Goal: Task Accomplishment & Management: Manage account settings

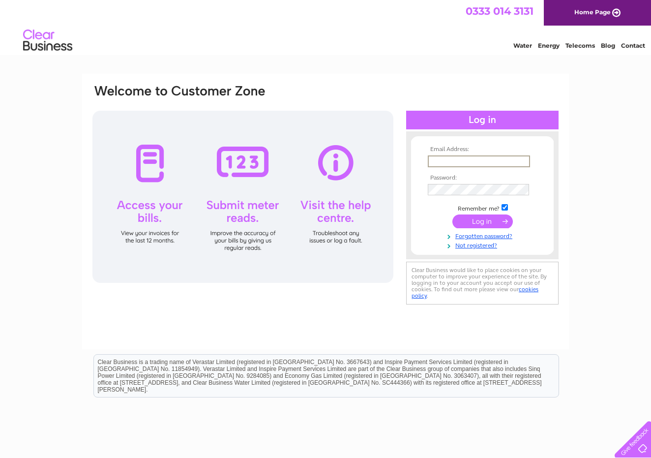
type input "missmadeleines@icloud.com"
click at [470, 223] on input "submit" at bounding box center [482, 221] width 60 height 14
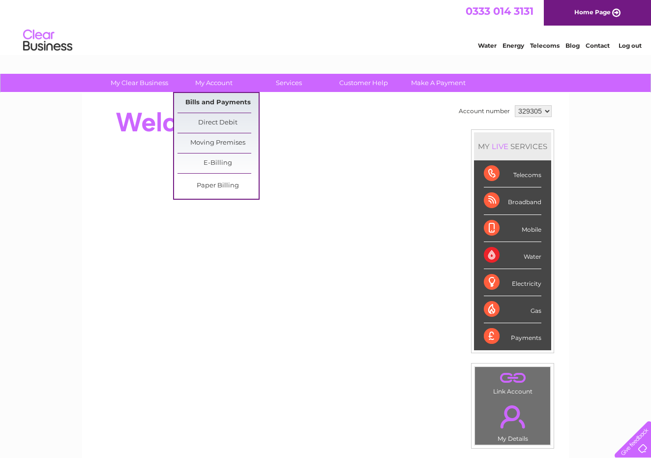
click at [219, 105] on link "Bills and Payments" at bounding box center [218, 103] width 81 height 20
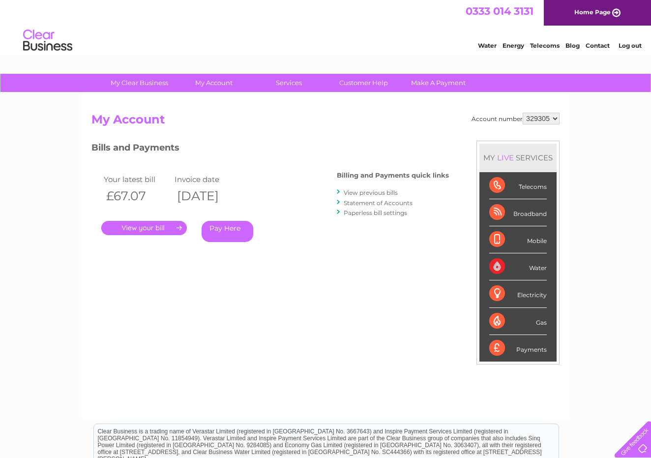
click at [171, 226] on link "." at bounding box center [144, 228] width 86 height 14
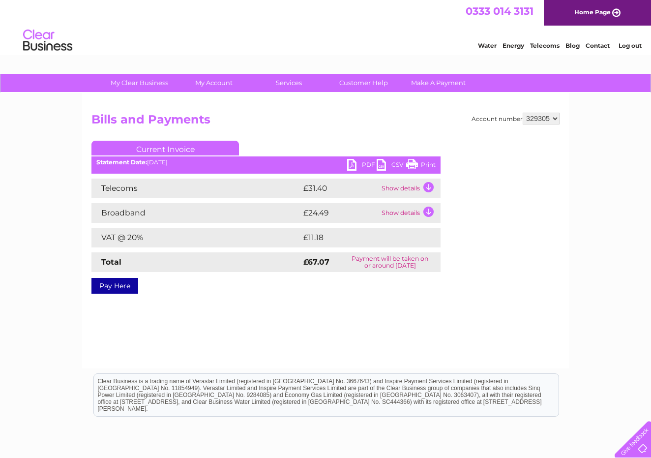
click at [360, 167] on link "PDF" at bounding box center [362, 166] width 30 height 14
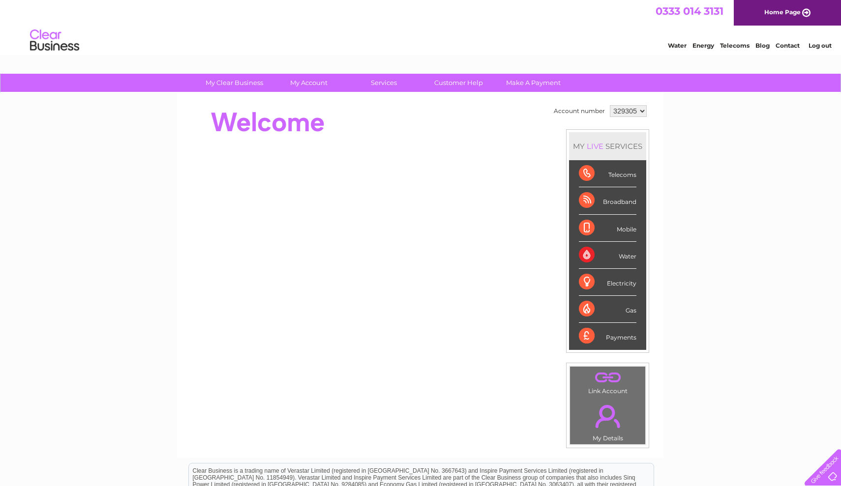
click at [651, 444] on div at bounding box center [821, 466] width 40 height 40
click at [651, 46] on link "Contact" at bounding box center [788, 45] width 24 height 7
